Goal: Contribute content: Add original content to the website for others to see

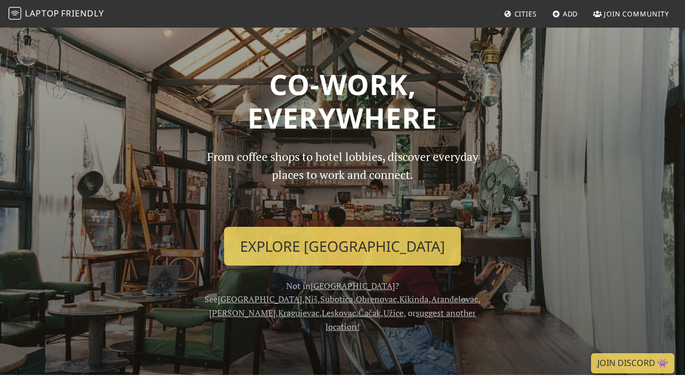
click at [79, 8] on span "Friendly" at bounding box center [82, 13] width 42 height 12
click at [311, 283] on link "[GEOGRAPHIC_DATA]" at bounding box center [353, 286] width 84 height 12
click at [460, 307] on link "suggest another location!" at bounding box center [400, 319] width 150 height 25
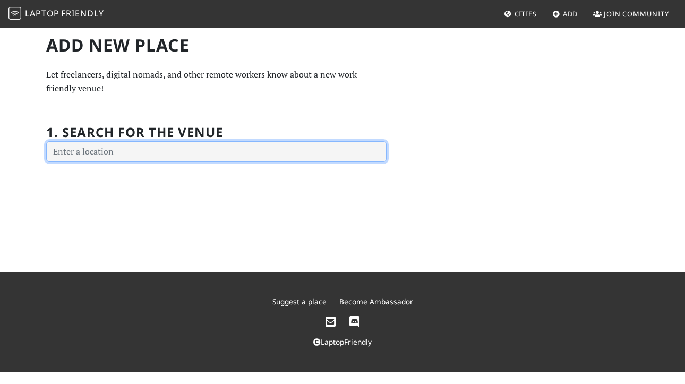
click at [213, 154] on input "text" at bounding box center [216, 151] width 340 height 21
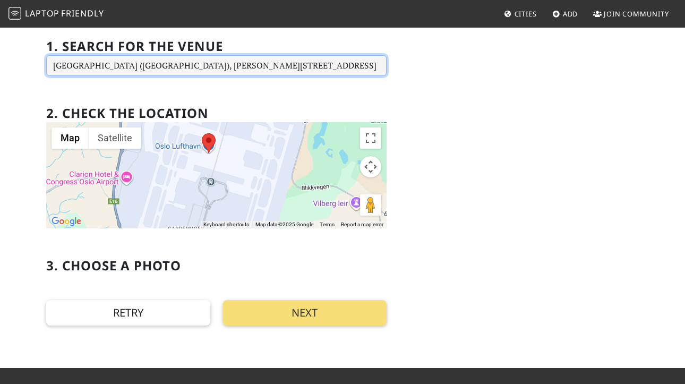
scroll to position [75, 0]
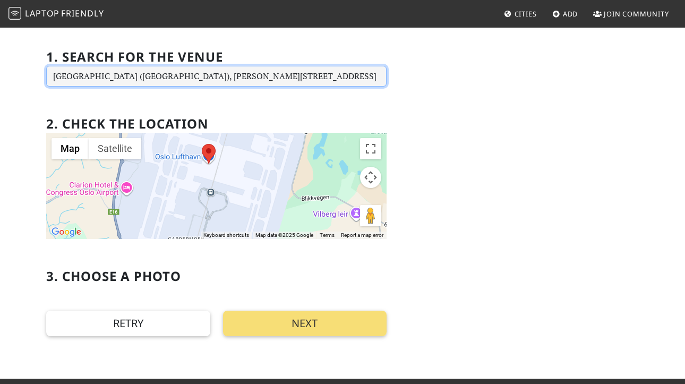
drag, startPoint x: 306, startPoint y: 75, endPoint x: 74, endPoint y: 79, distance: 232.0
click at [74, 79] on input "Oslo lufthavn (OSL), Edvard Munchs veg, 2061 Gardermoen, Norway" at bounding box center [216, 76] width 340 height 21
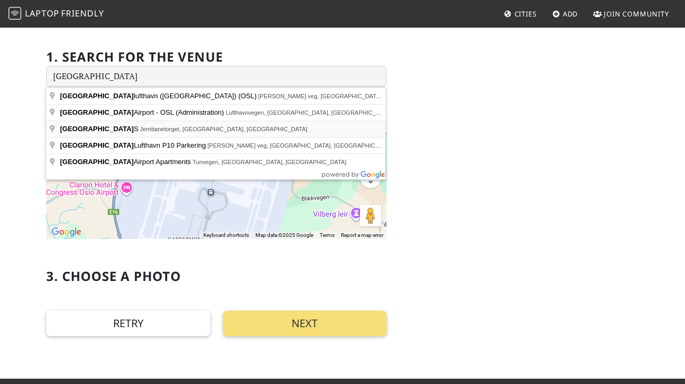
type input "Oslo S, Jernbanetorget, Oslo, Norway"
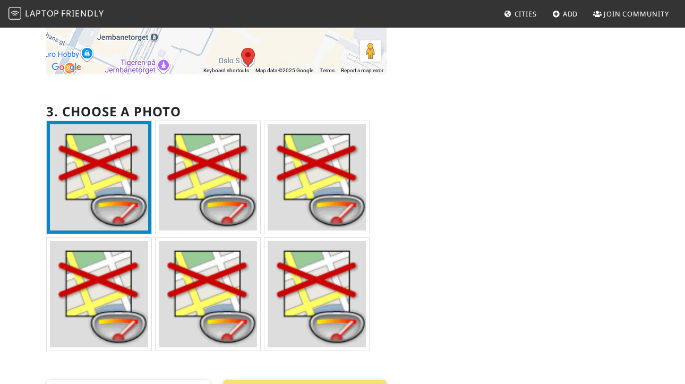
scroll to position [242, 0]
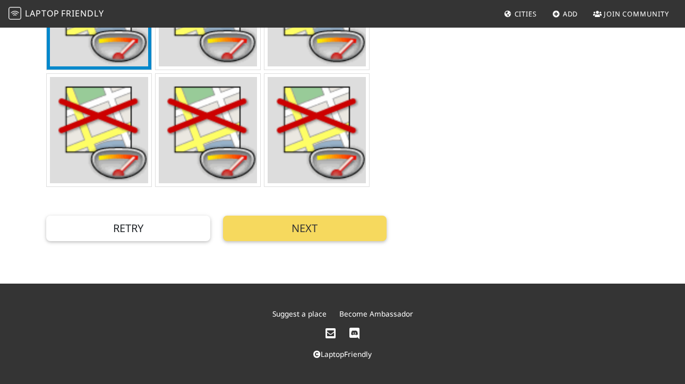
click at [348, 231] on button "Next" at bounding box center [305, 228] width 164 height 25
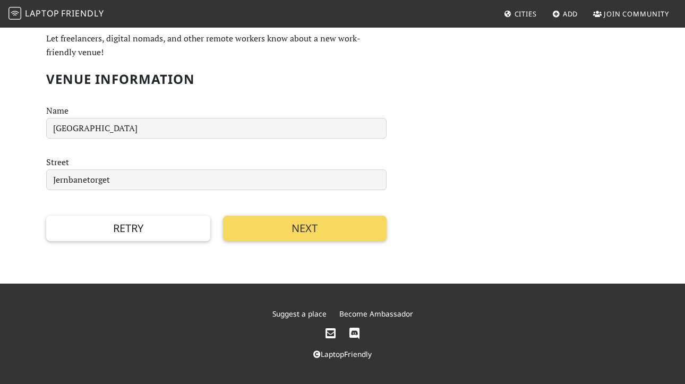
scroll to position [0, 0]
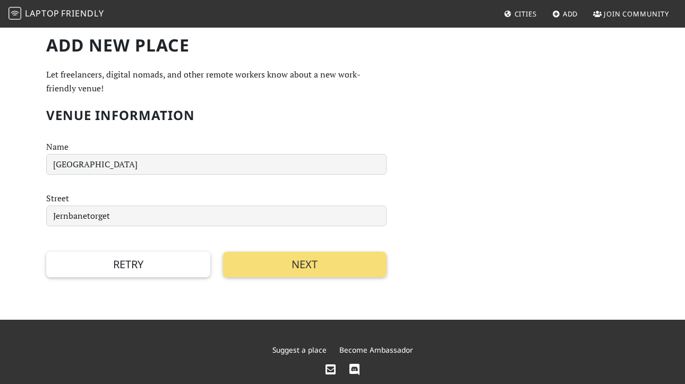
click at [41, 18] on span "Laptop" at bounding box center [42, 13] width 35 height 12
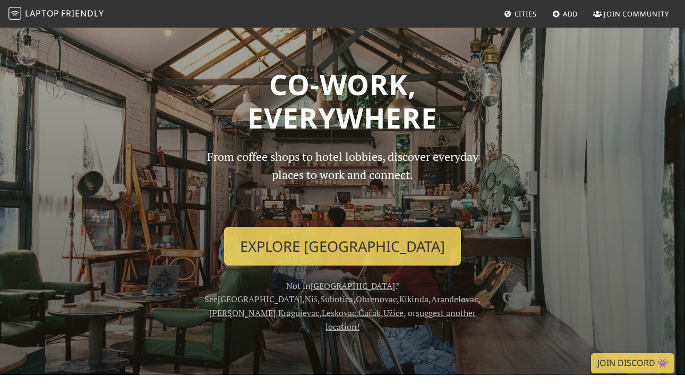
click at [226, 280] on span "Not in Belgrade ? See Novi Sad , Niš , Subotica , Obrenovac , Kikinda , Aranđel…" at bounding box center [342, 306] width 276 height 53
click at [519, 19] on link "Cities" at bounding box center [520, 13] width 41 height 19
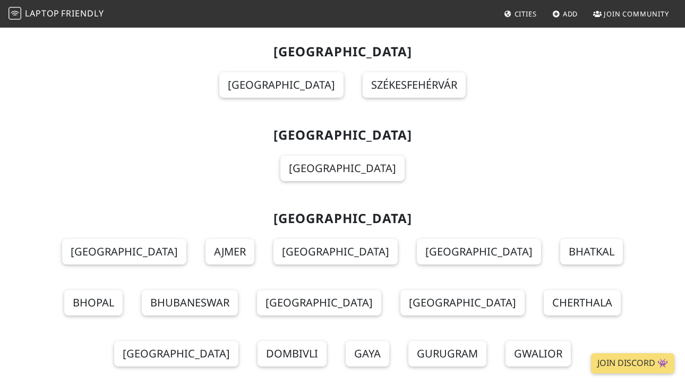
scroll to position [5011, 0]
